Goal: Information Seeking & Learning: Learn about a topic

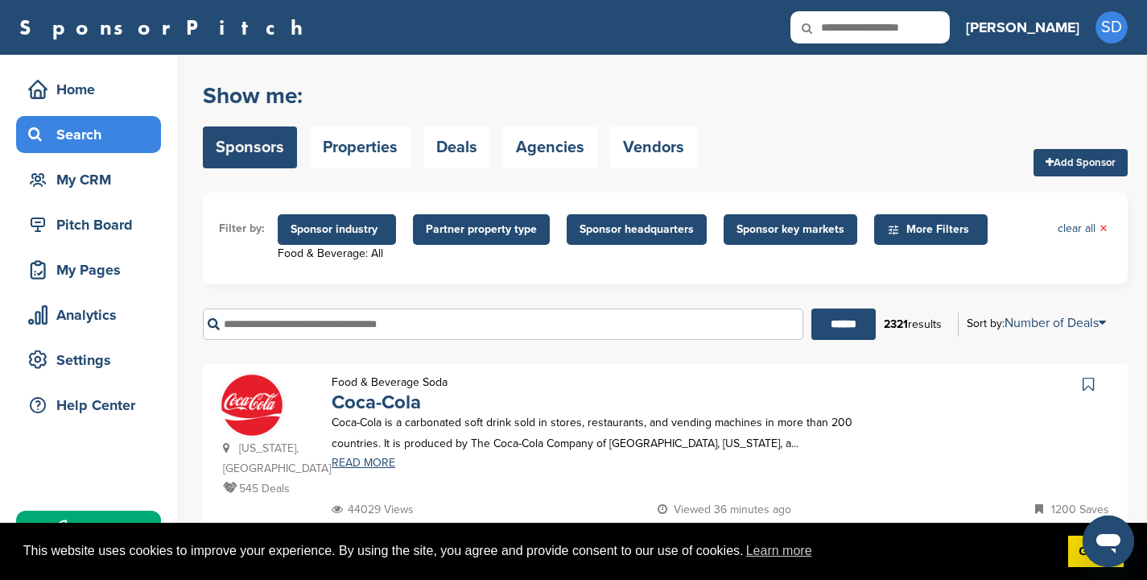
scroll to position [27, 0]
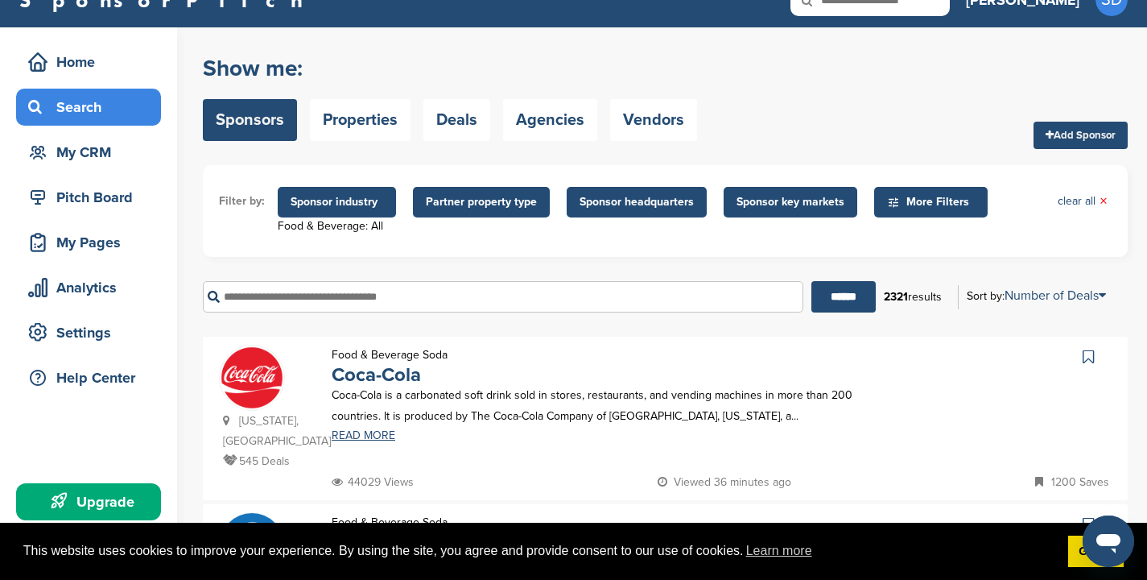
click at [254, 125] on link "Sponsors" at bounding box center [250, 120] width 94 height 42
click at [306, 205] on span "Sponsor industry" at bounding box center [337, 202] width 93 height 18
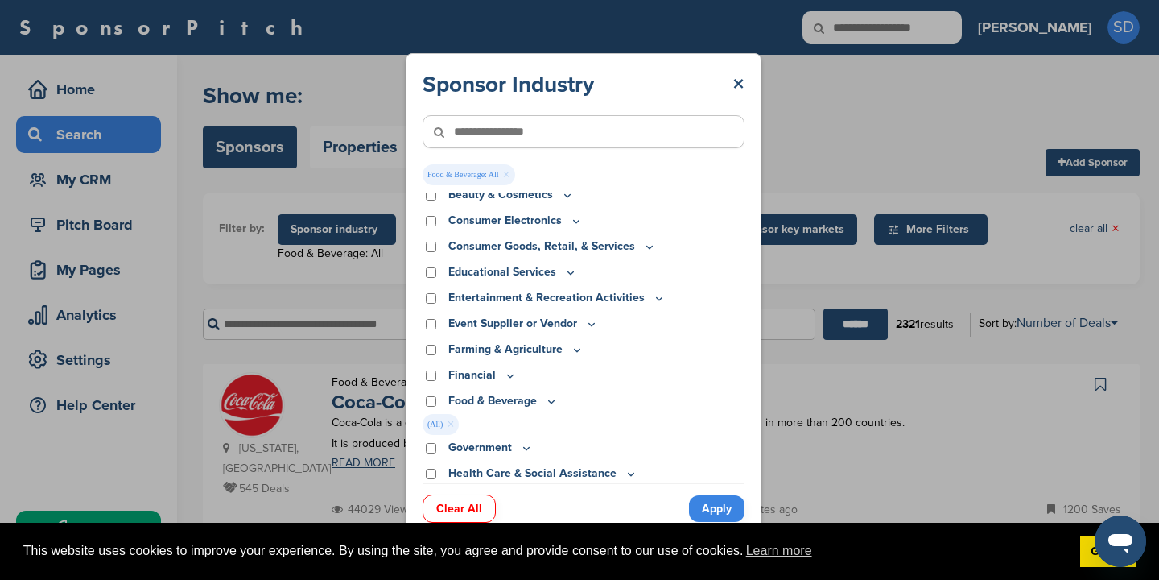
scroll to position [142, 0]
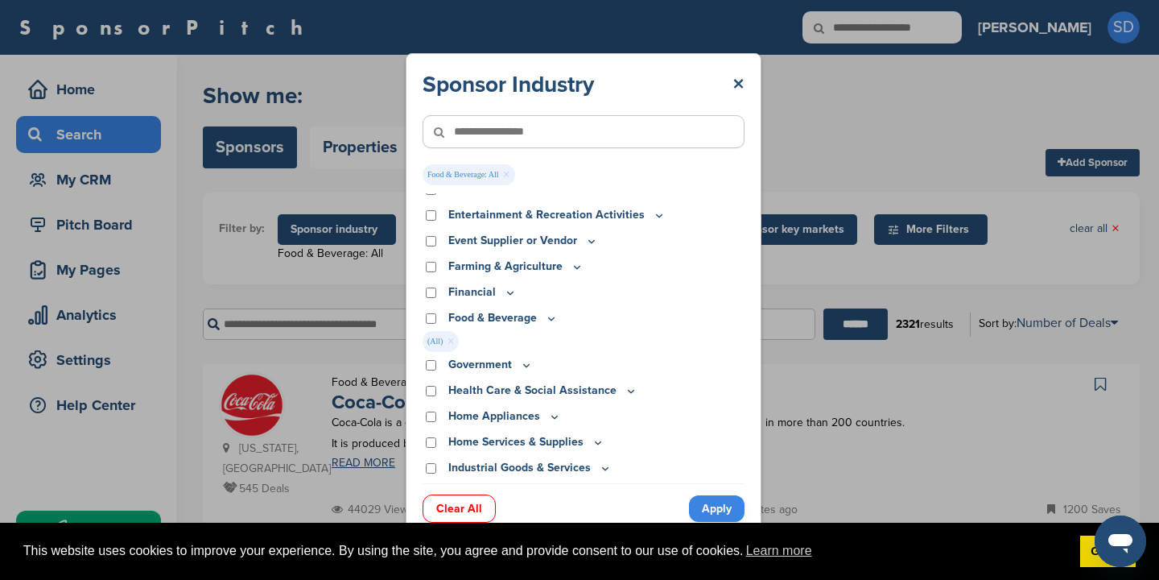
click at [424, 319] on div "Food & Beverage" at bounding box center [584, 318] width 322 height 18
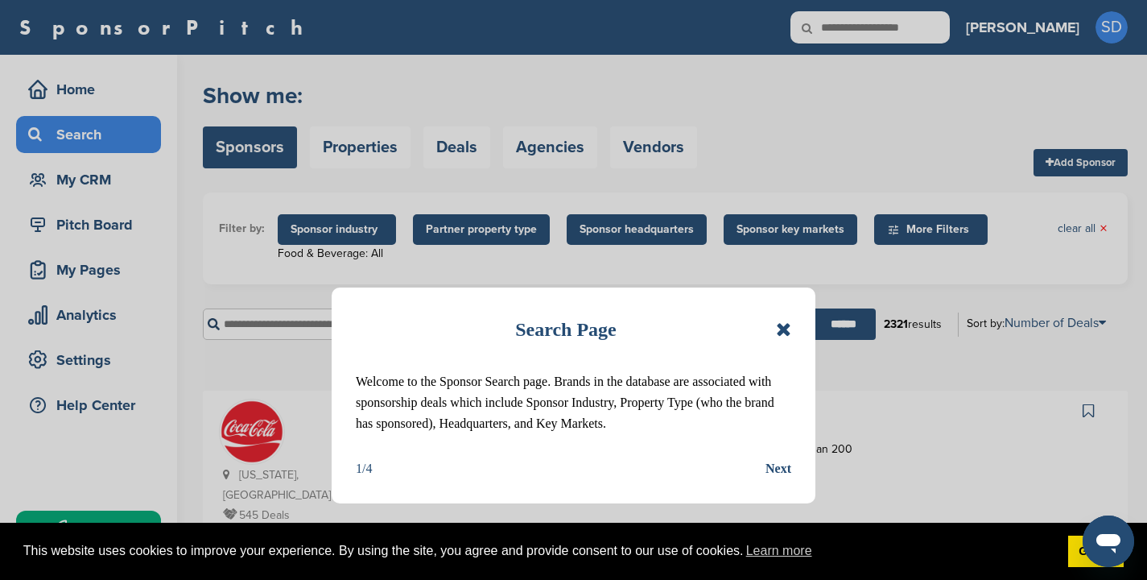
click at [780, 332] on icon at bounding box center [783, 329] width 15 height 19
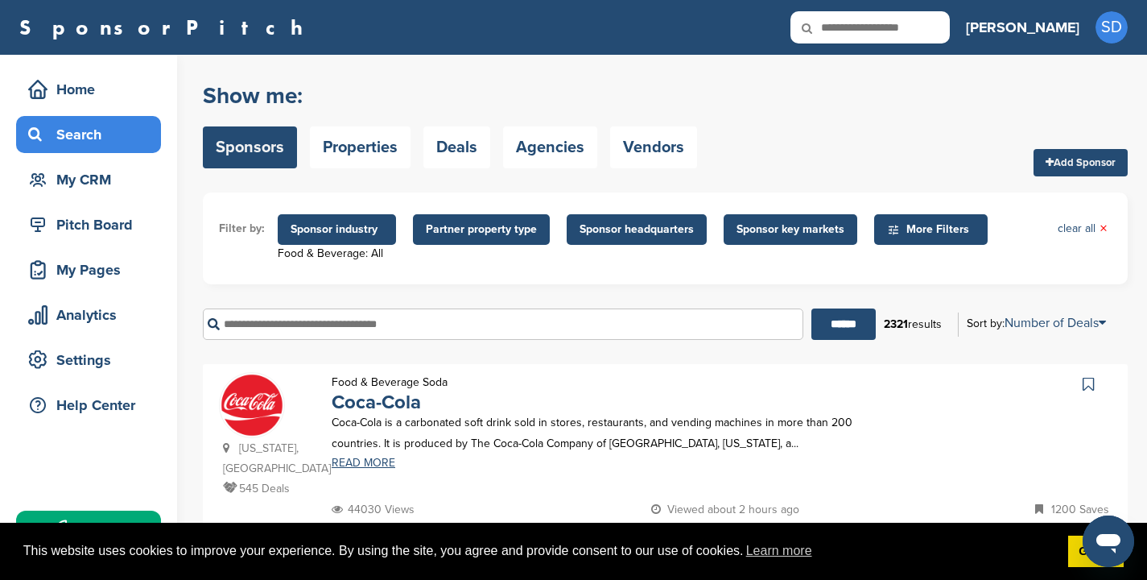
click at [332, 234] on span "Sponsor industry" at bounding box center [337, 230] width 93 height 18
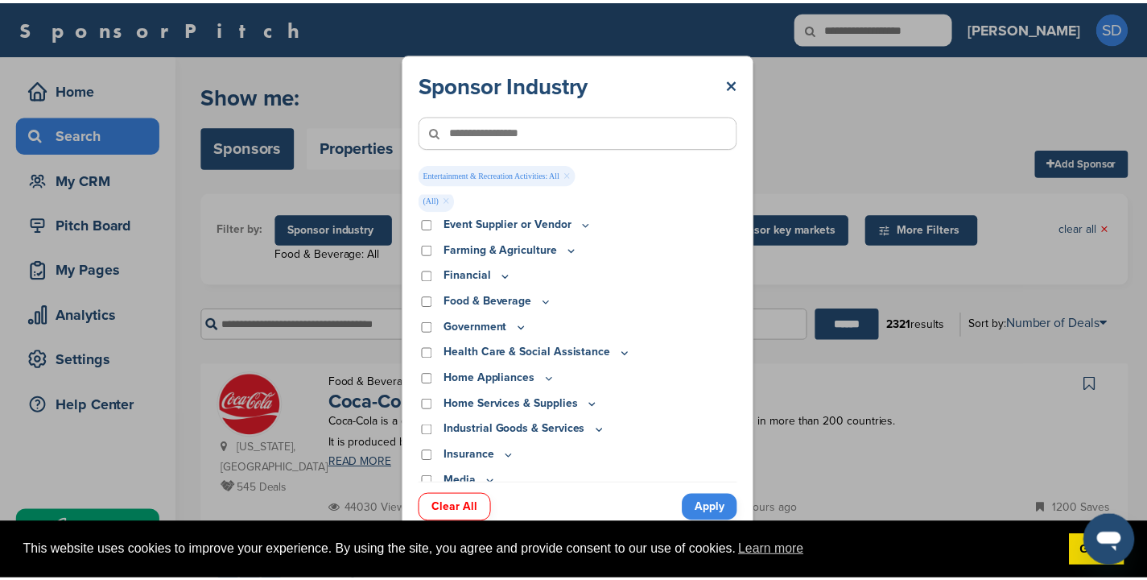
scroll to position [245, 0]
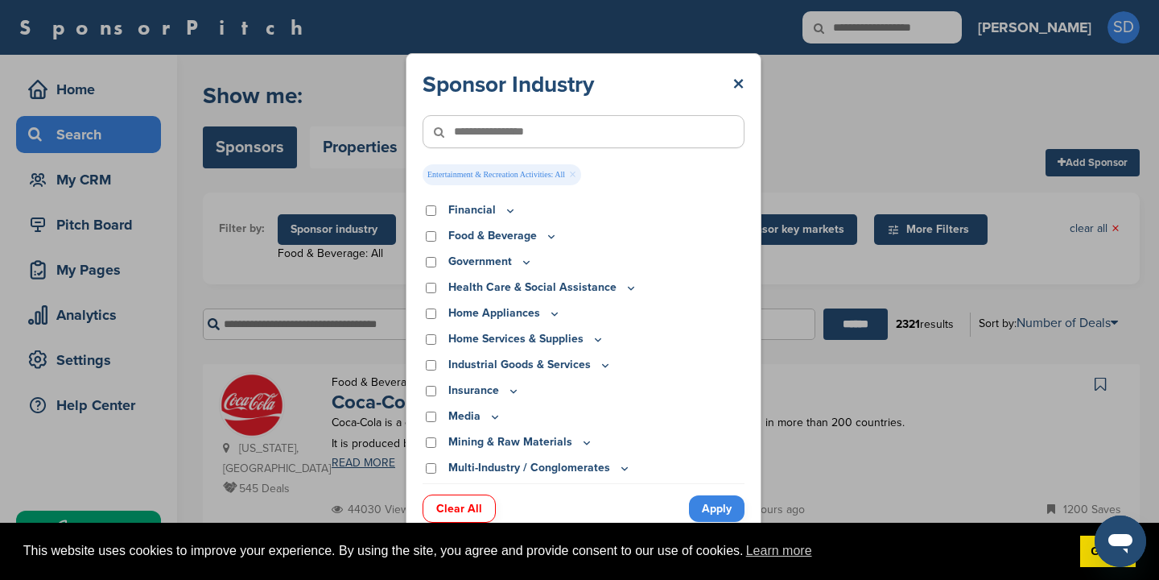
click at [712, 498] on link "Apply" at bounding box center [717, 508] width 56 height 27
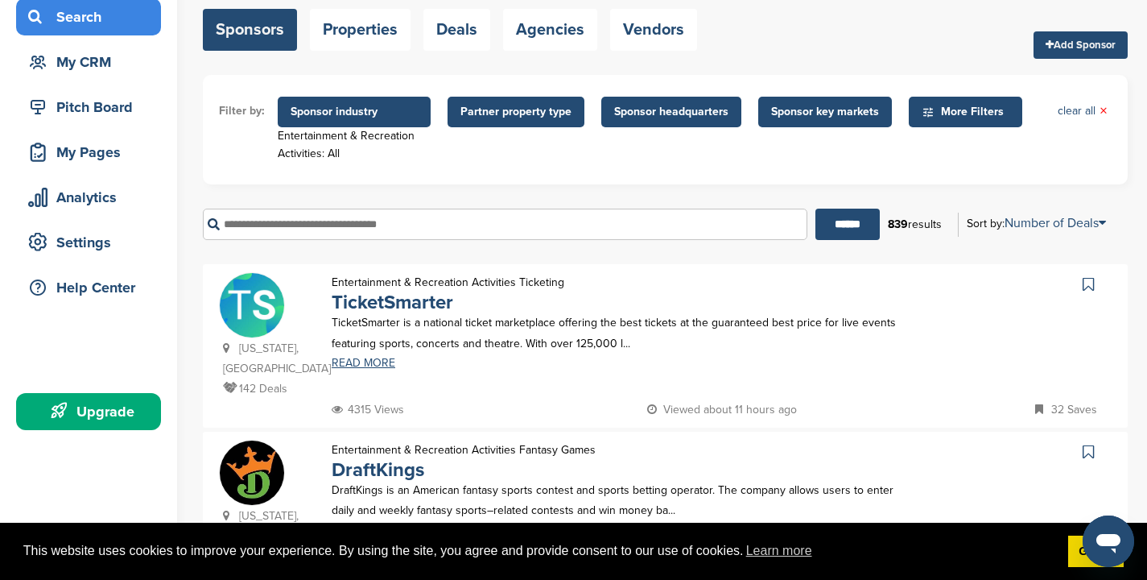
scroll to position [90, 0]
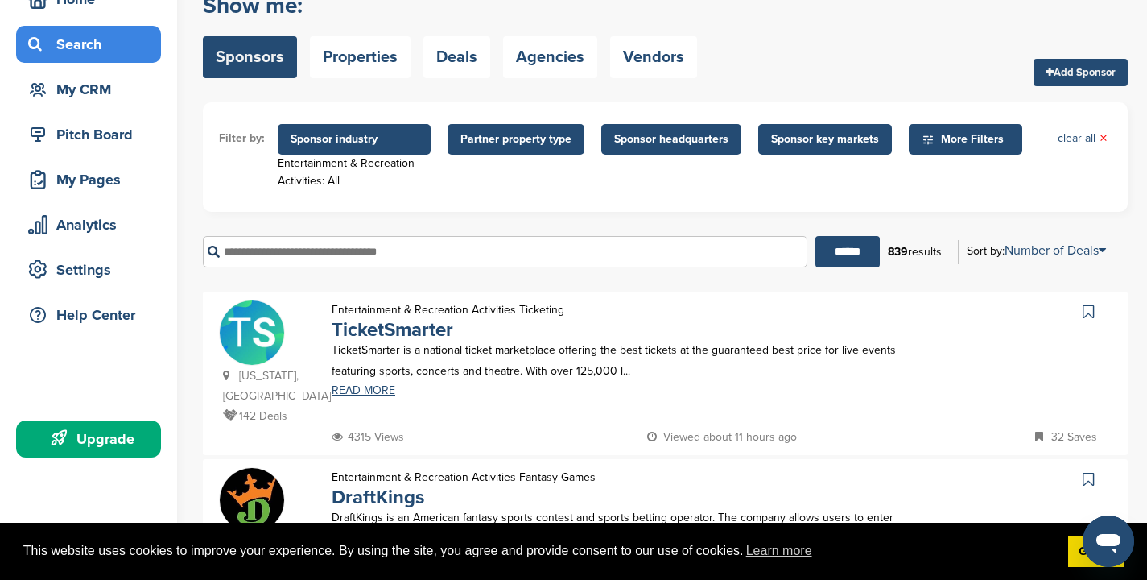
click at [924, 143] on icon at bounding box center [929, 139] width 10 height 10
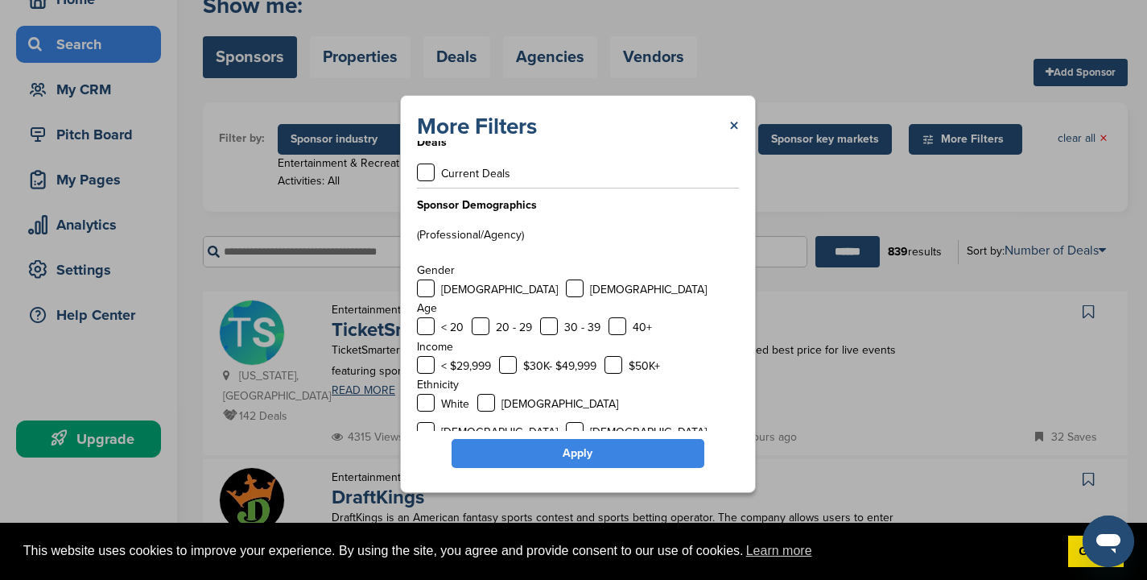
scroll to position [0, 0]
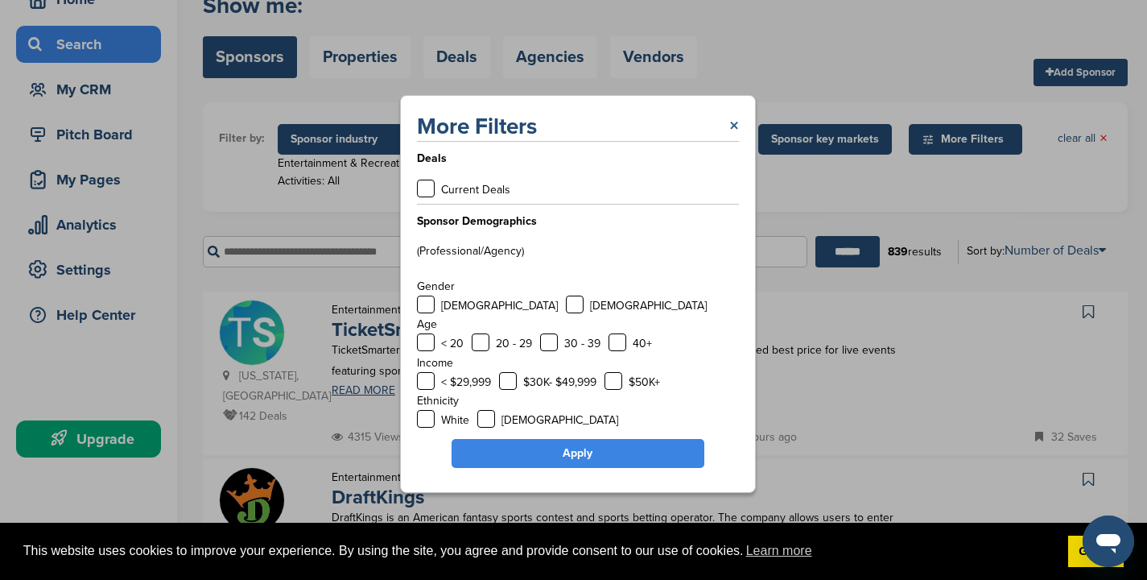
click at [732, 124] on link "×" at bounding box center [735, 126] width 10 height 29
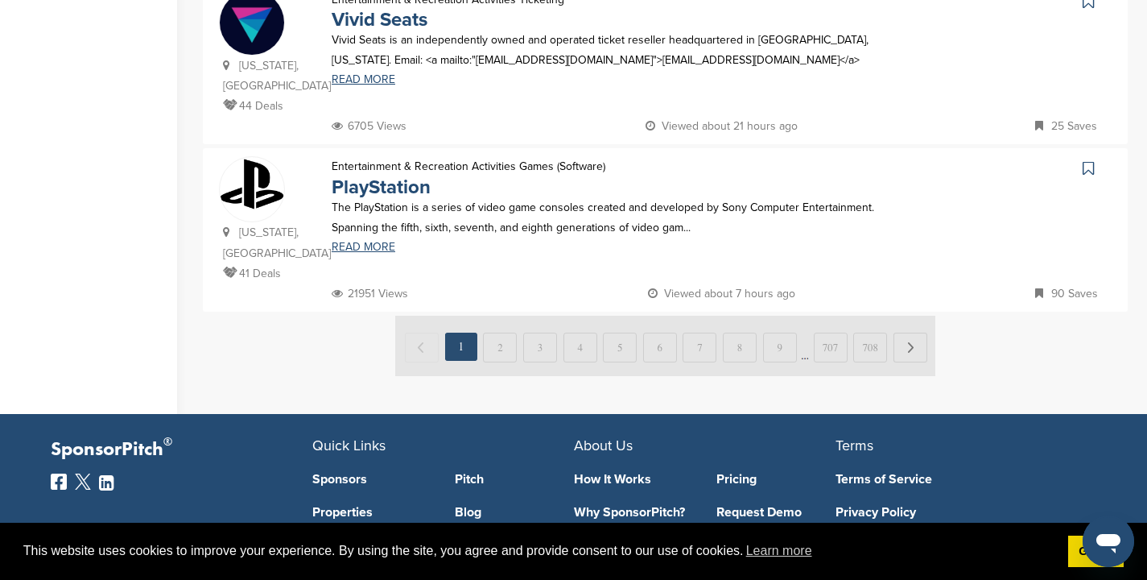
scroll to position [1742, 0]
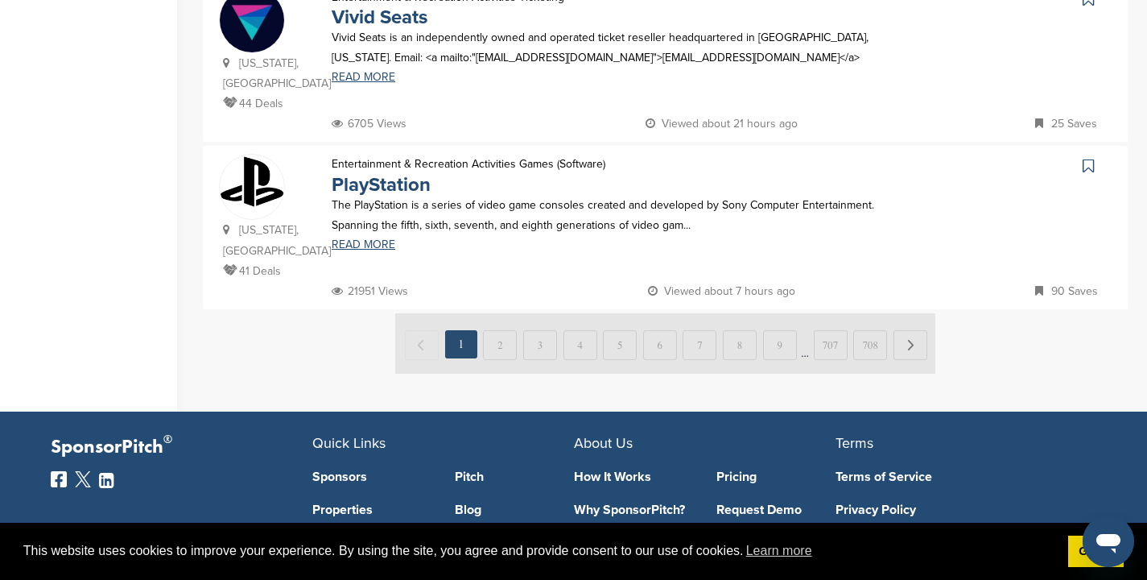
click at [539, 313] on img at bounding box center [665, 343] width 540 height 60
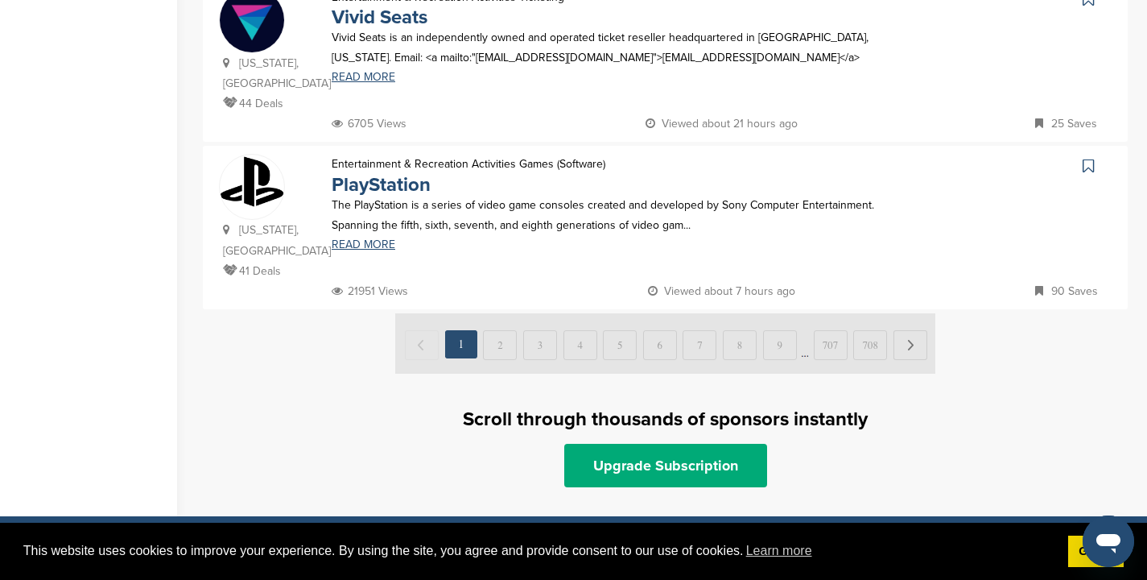
click at [539, 313] on img at bounding box center [665, 343] width 540 height 60
click at [531, 313] on img at bounding box center [665, 343] width 540 height 60
click at [907, 313] on img at bounding box center [665, 343] width 540 height 60
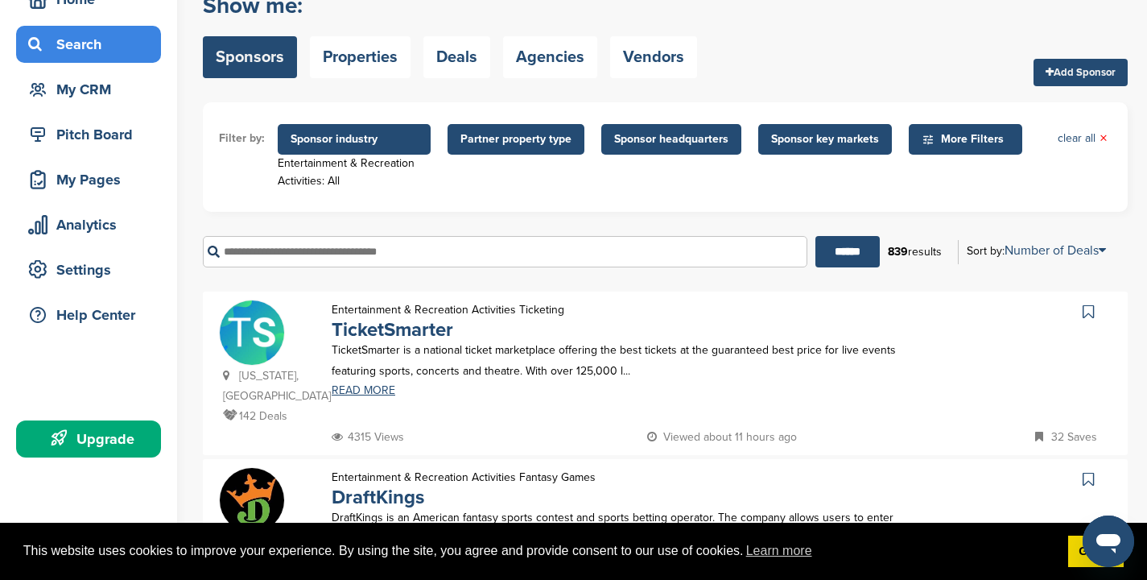
scroll to position [81, 0]
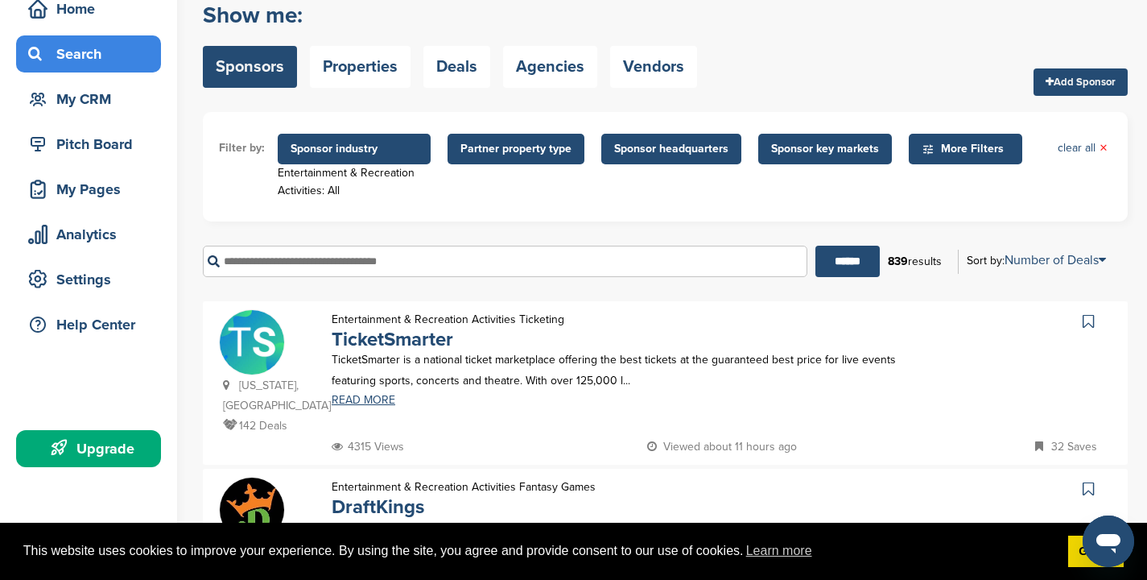
click at [505, 149] on span "Partner property type" at bounding box center [516, 149] width 111 height 18
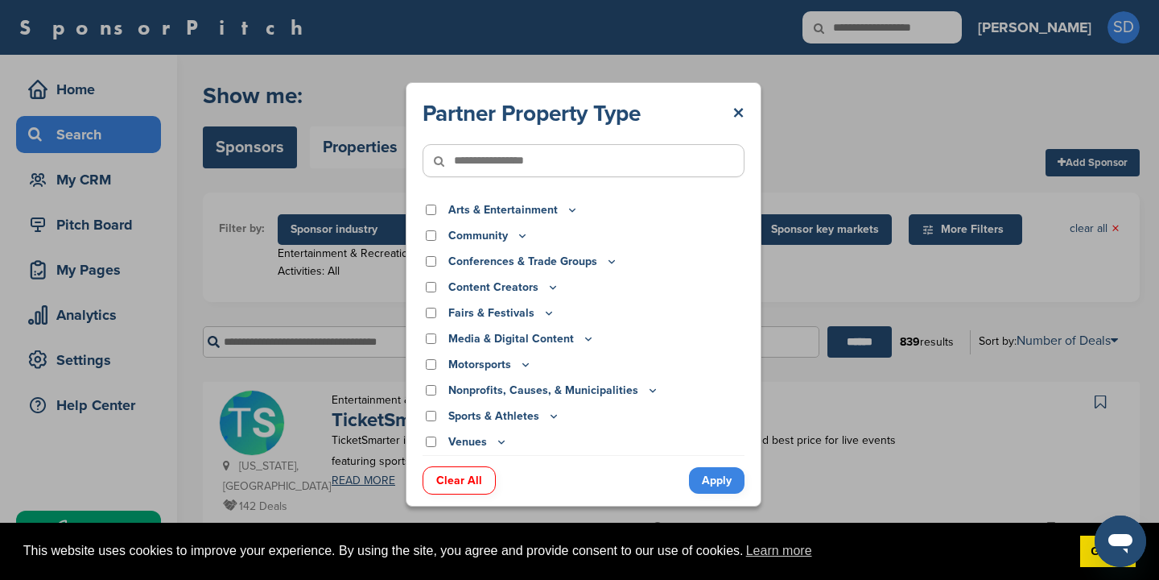
drag, startPoint x: 739, startPoint y: 111, endPoint x: 719, endPoint y: 130, distance: 27.9
click at [739, 111] on link "×" at bounding box center [739, 113] width 12 height 29
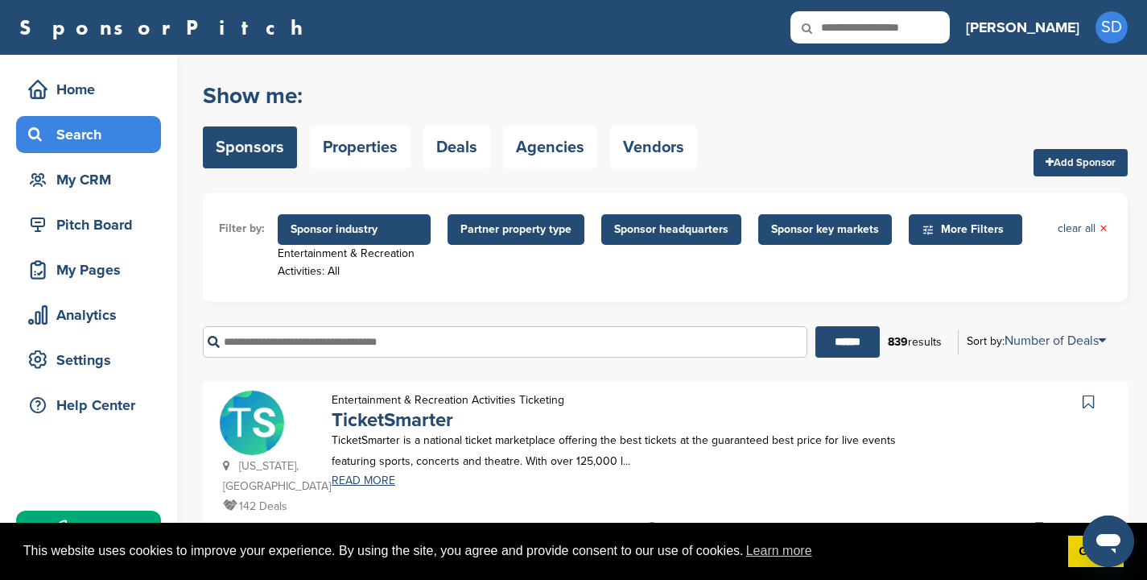
click at [648, 238] on span "Sponsor headquarters" at bounding box center [671, 229] width 140 height 31
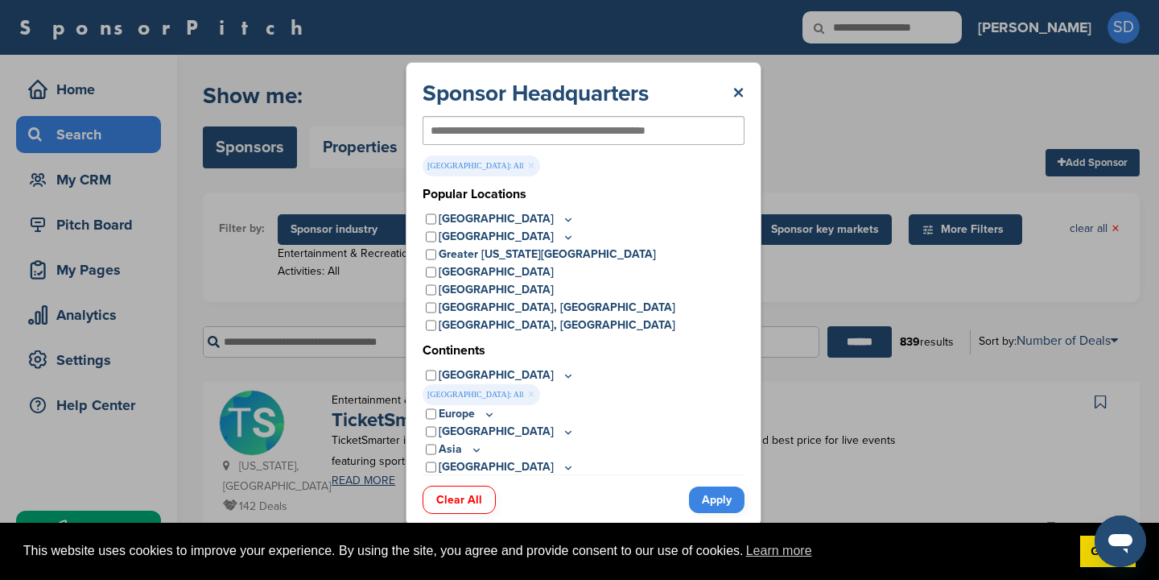
click at [717, 490] on link "Apply" at bounding box center [717, 499] width 56 height 27
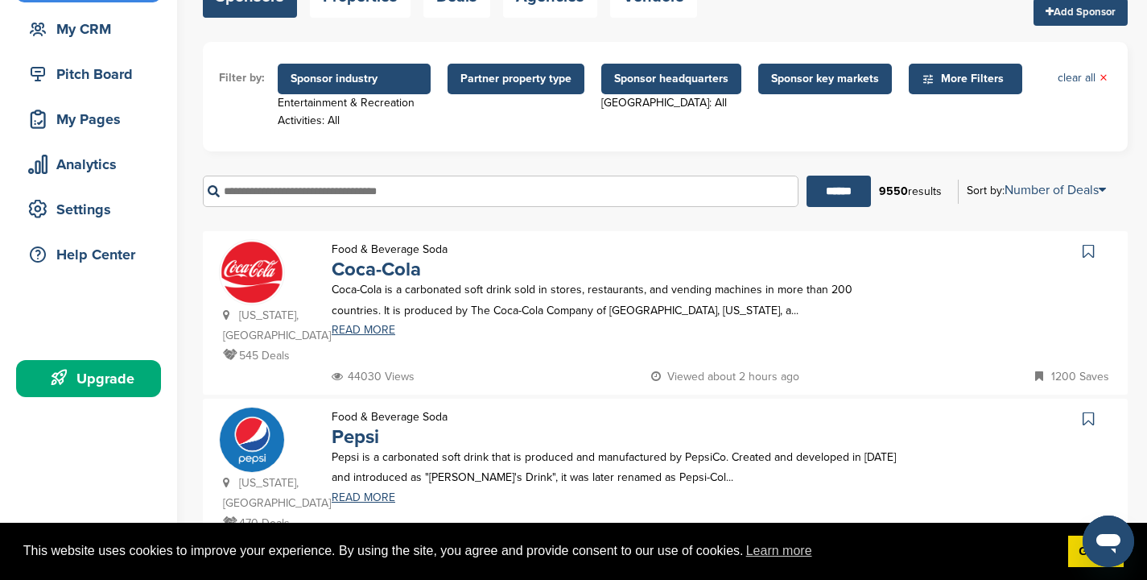
scroll to position [151, 0]
click at [223, 315] on icon at bounding box center [231, 314] width 16 height 11
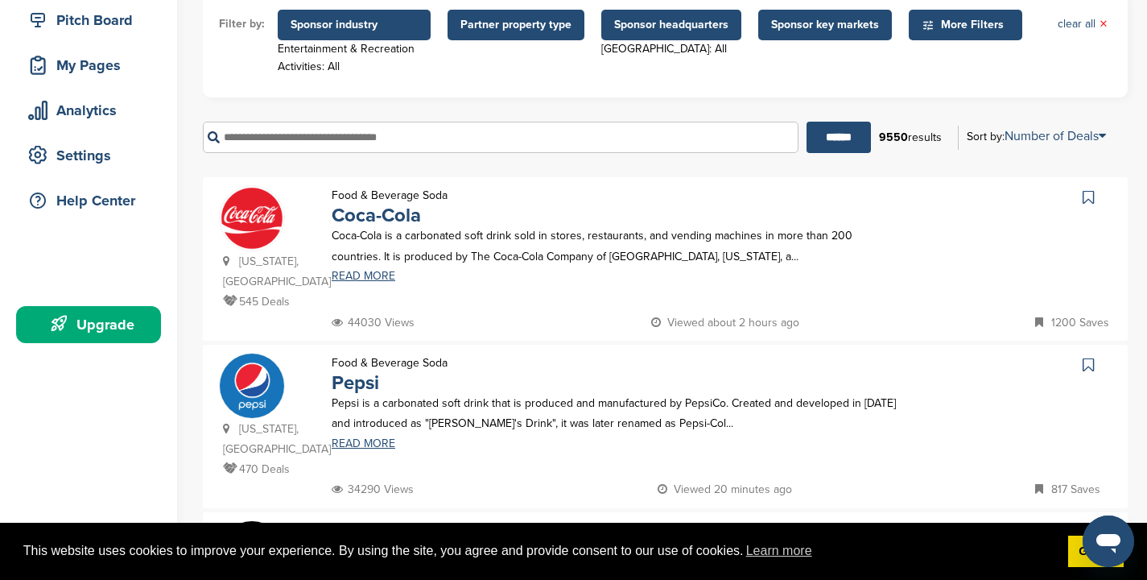
scroll to position [215, 0]
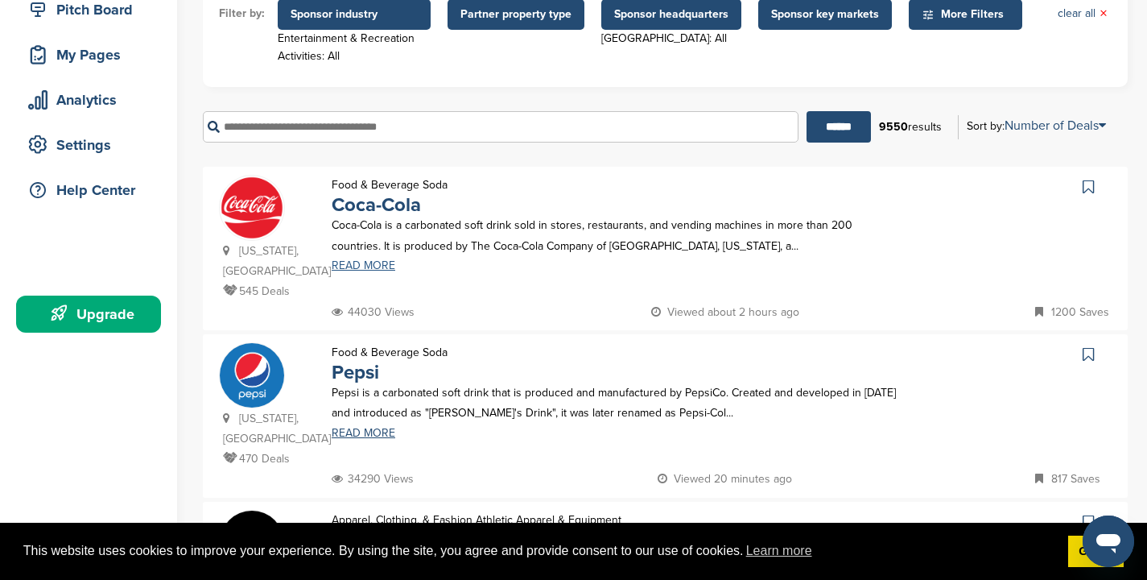
click at [362, 267] on link "READ MORE" at bounding box center [614, 265] width 565 height 11
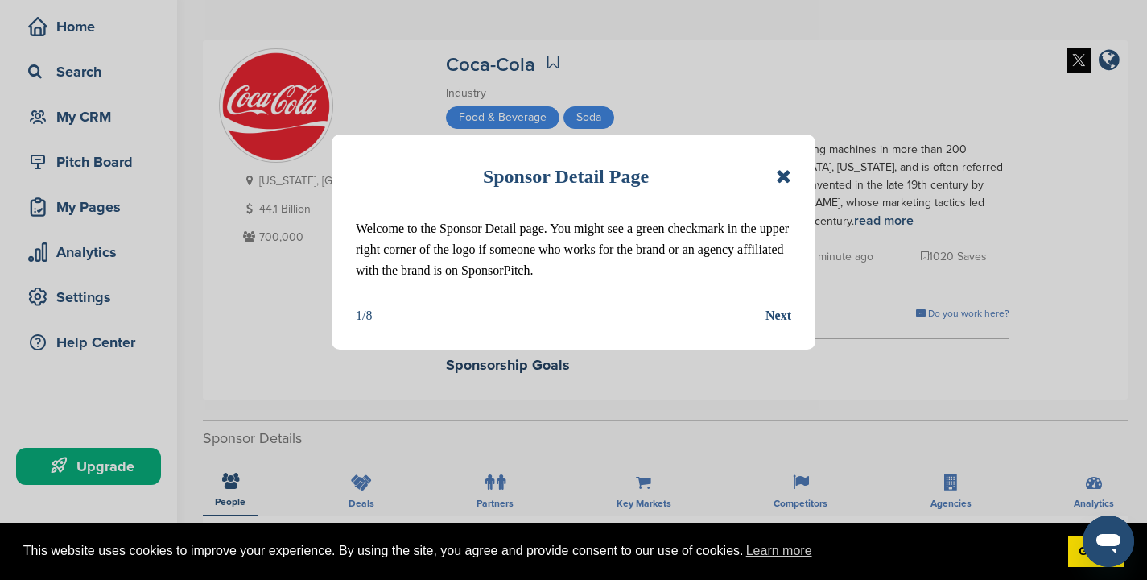
scroll to position [154, 0]
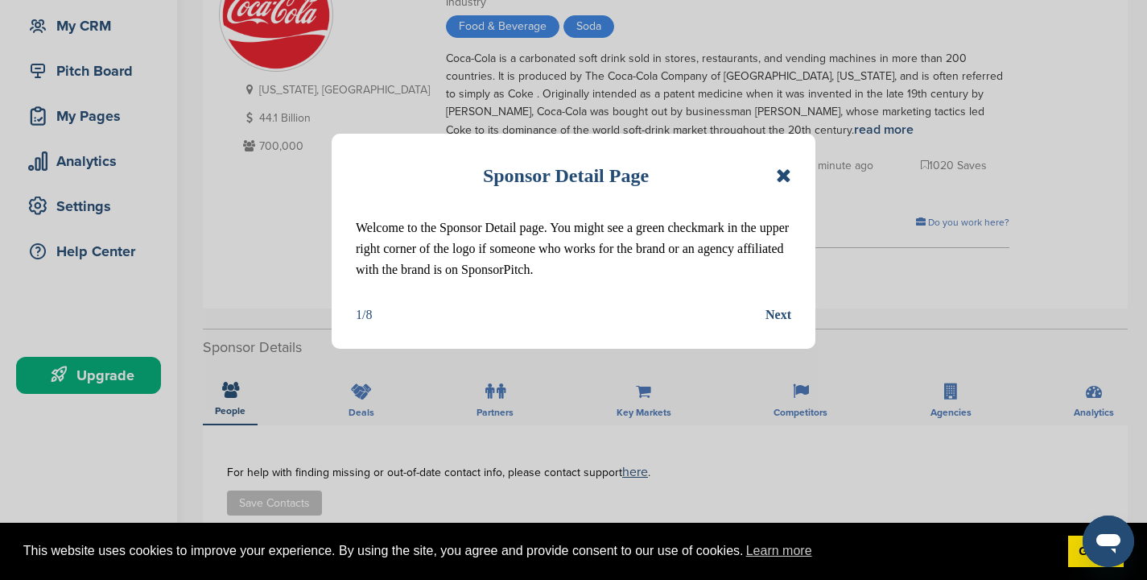
click at [787, 172] on icon at bounding box center [783, 175] width 15 height 19
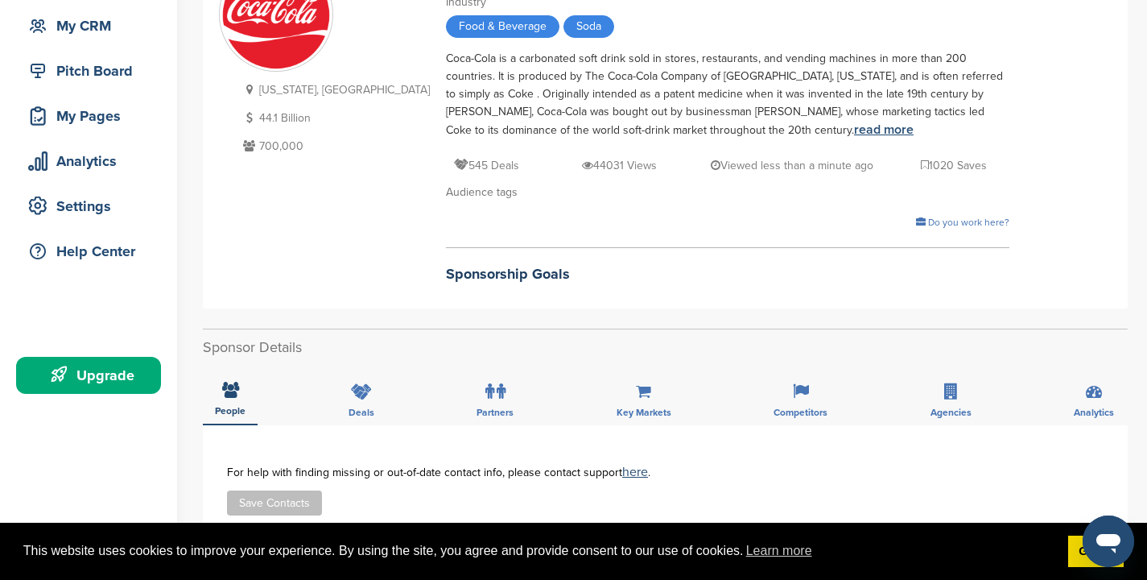
click at [854, 127] on link "read more" at bounding box center [884, 130] width 60 height 16
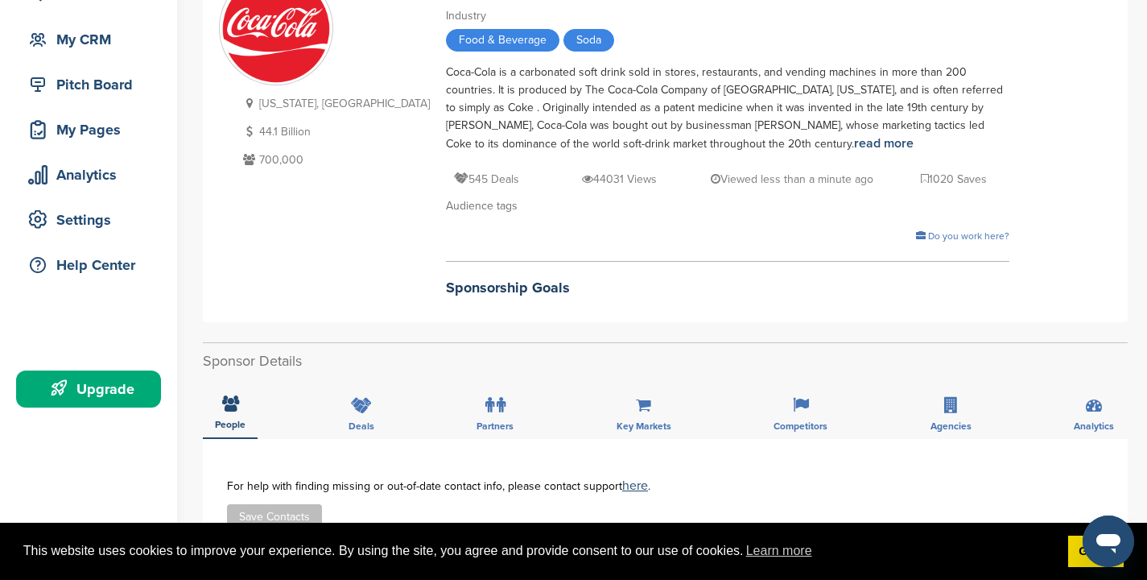
scroll to position [123, 0]
